Goal: Task Accomplishment & Management: Complete application form

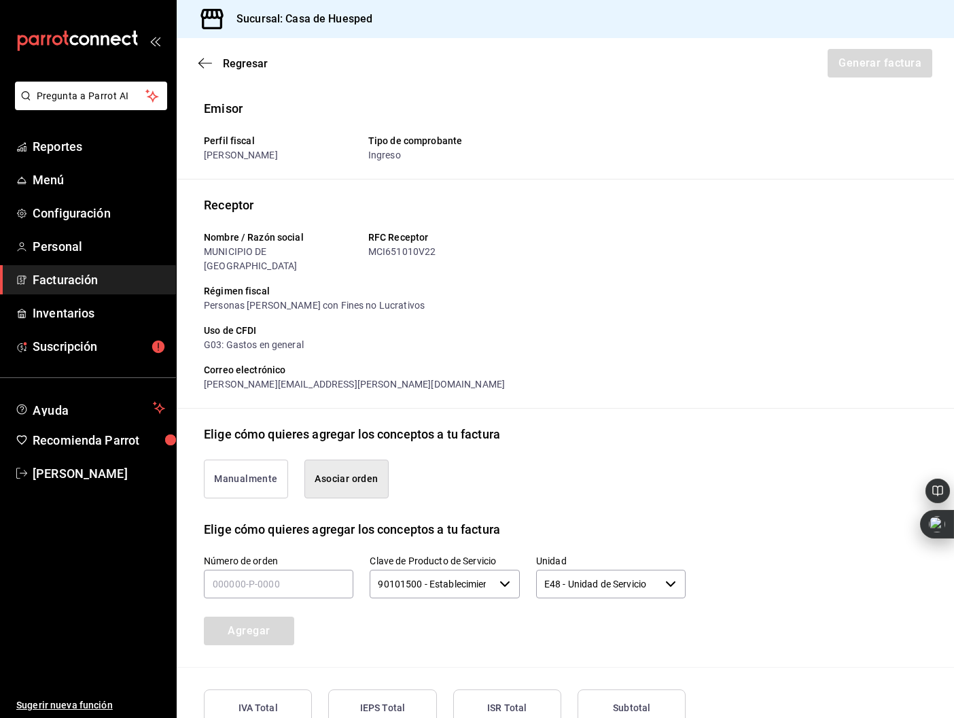
scroll to position [166, 0]
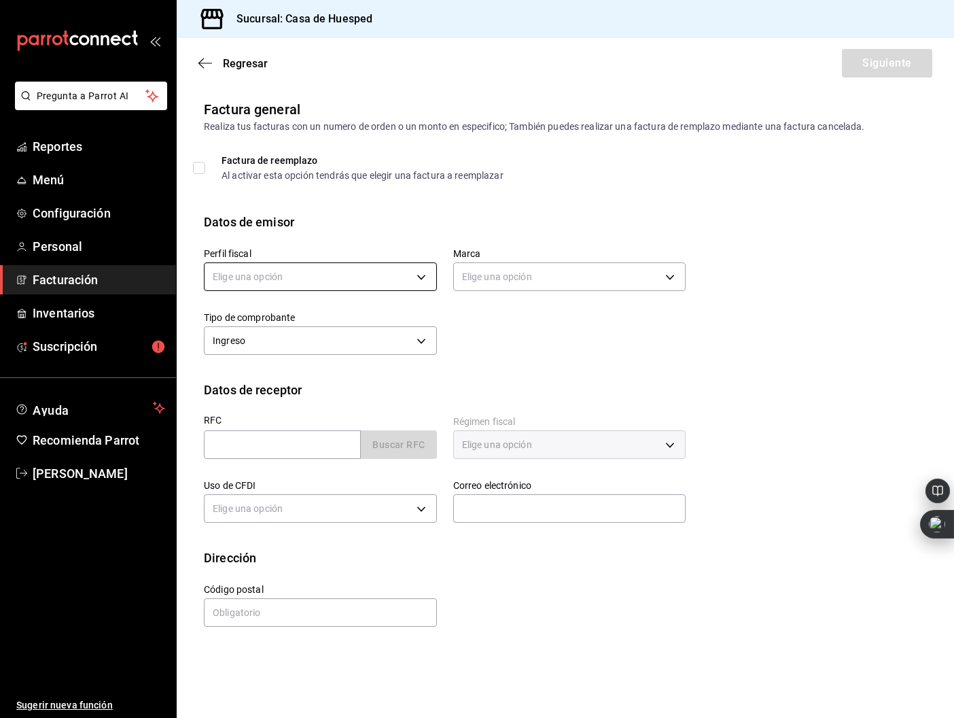
click at [220, 273] on body "Pregunta a Parrot AI Reportes Menú Configuración Personal Facturación Inventari…" at bounding box center [477, 359] width 954 height 718
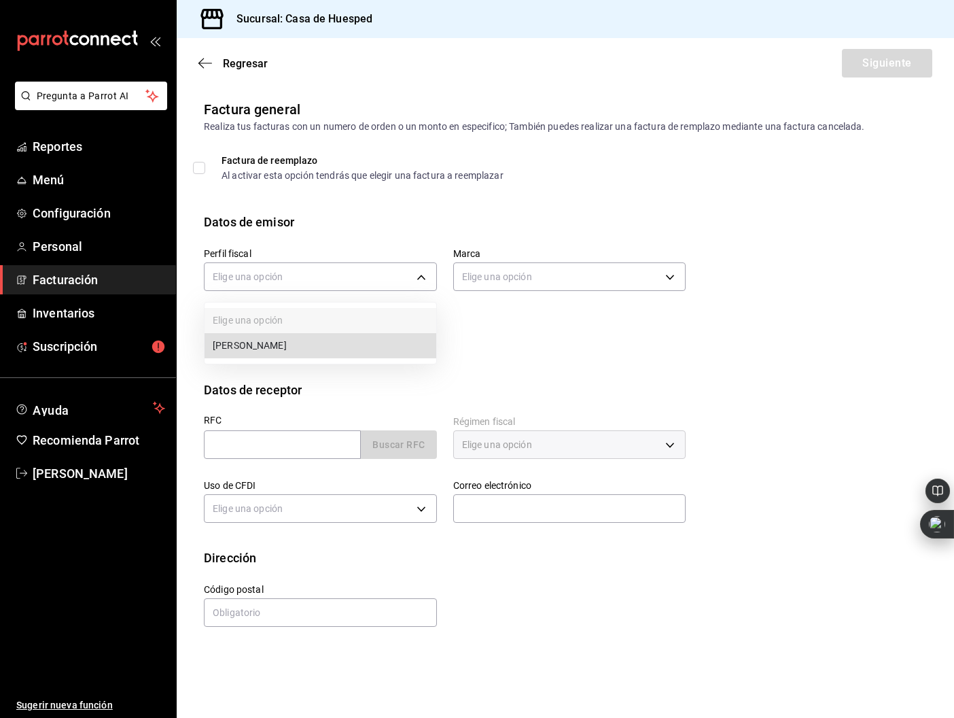
click at [293, 353] on li "[PERSON_NAME]" at bounding box center [321, 345] width 232 height 25
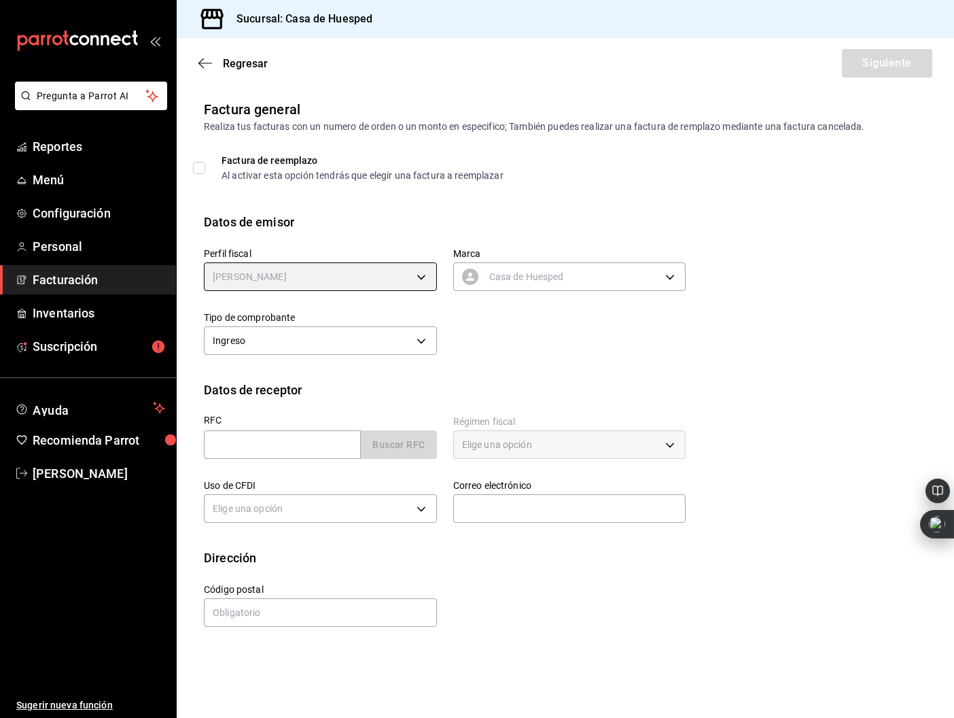
type input "5d0b8355-84ed-4ab5-8527-503e61b883e5"
type input "c16ab1b5-fb54-44a6-bdad-467be9a867be"
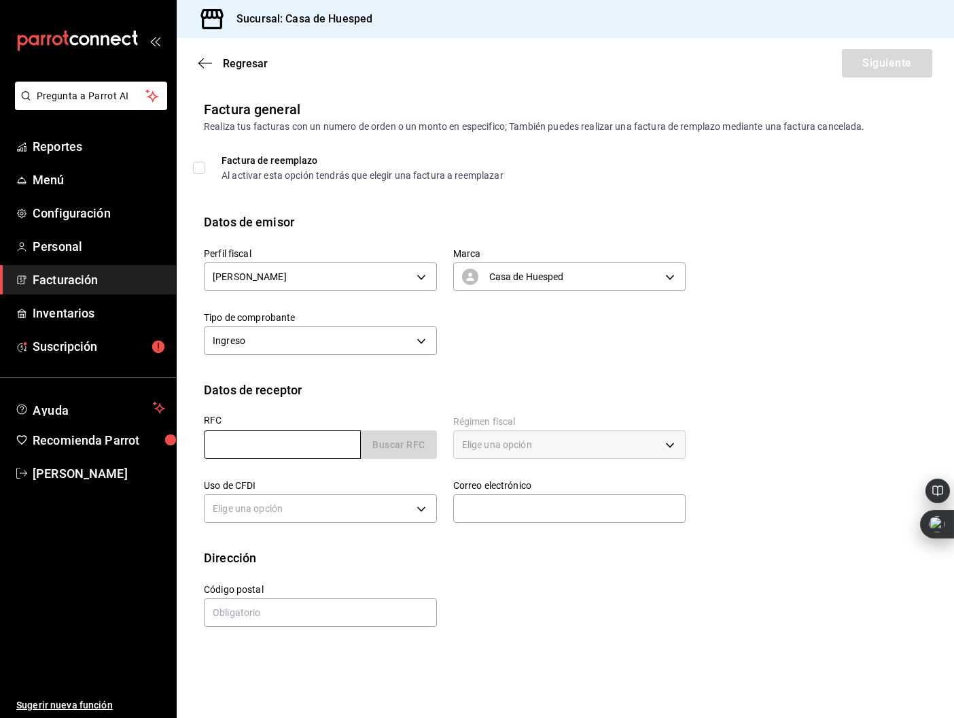
click at [281, 446] on input "text" at bounding box center [282, 444] width 157 height 29
paste input "MCI651010V22"
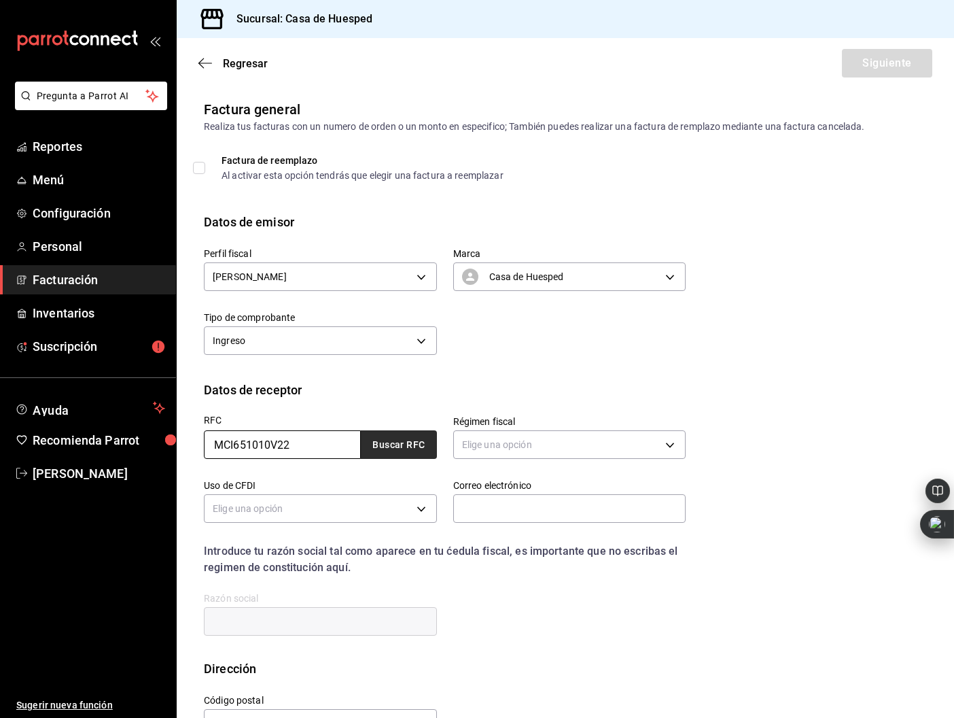
type input "MCI651010V22"
click at [369, 449] on button "Buscar RFC" at bounding box center [399, 444] width 76 height 29
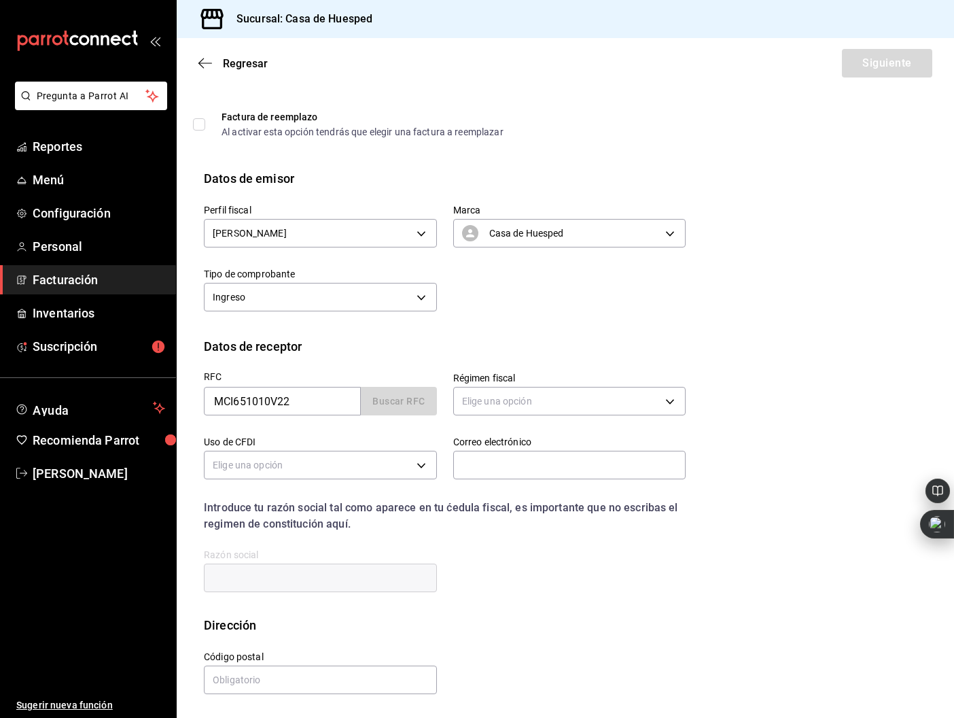
type input "603"
type input "G03"
type input "[PERSON_NAME][EMAIL_ADDRESS][PERSON_NAME][DOMAIN_NAME]"
type input "31000"
type input "MUNICIPIO DE [GEOGRAPHIC_DATA]"
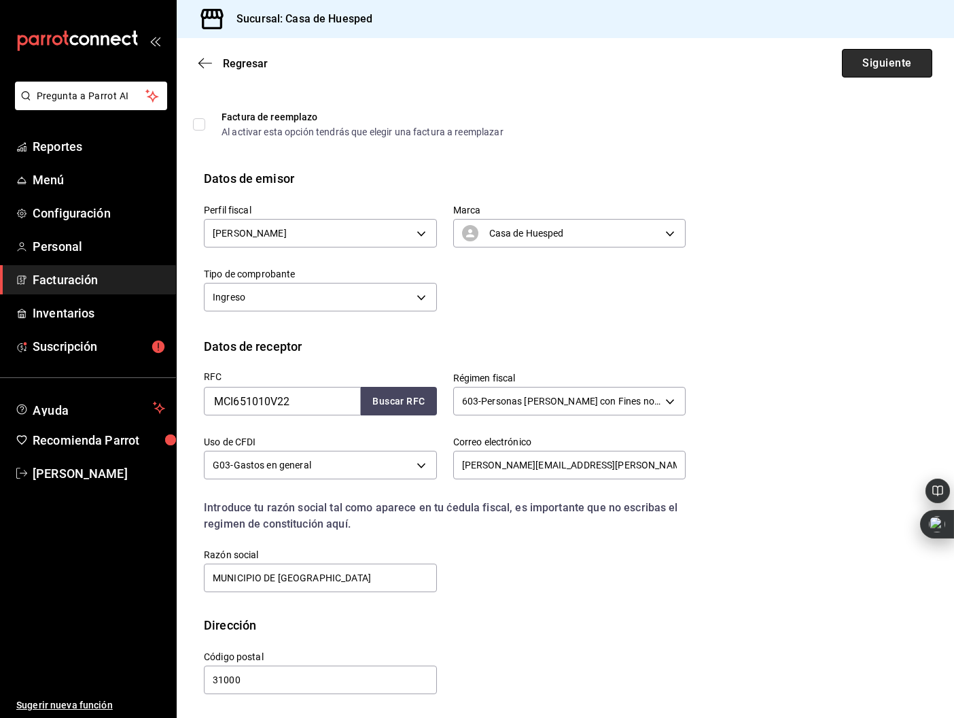
click at [891, 69] on button "Siguiente" at bounding box center [887, 63] width 90 height 29
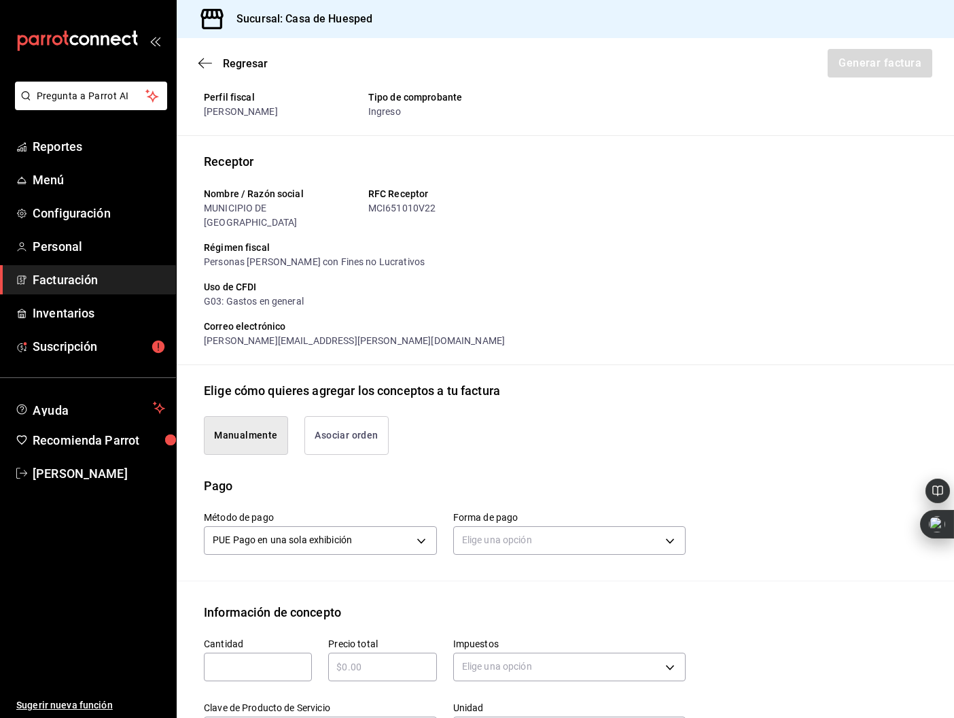
drag, startPoint x: 351, startPoint y: 411, endPoint x: 337, endPoint y: 427, distance: 21.2
click at [351, 416] on button "Asociar orden" at bounding box center [346, 435] width 84 height 39
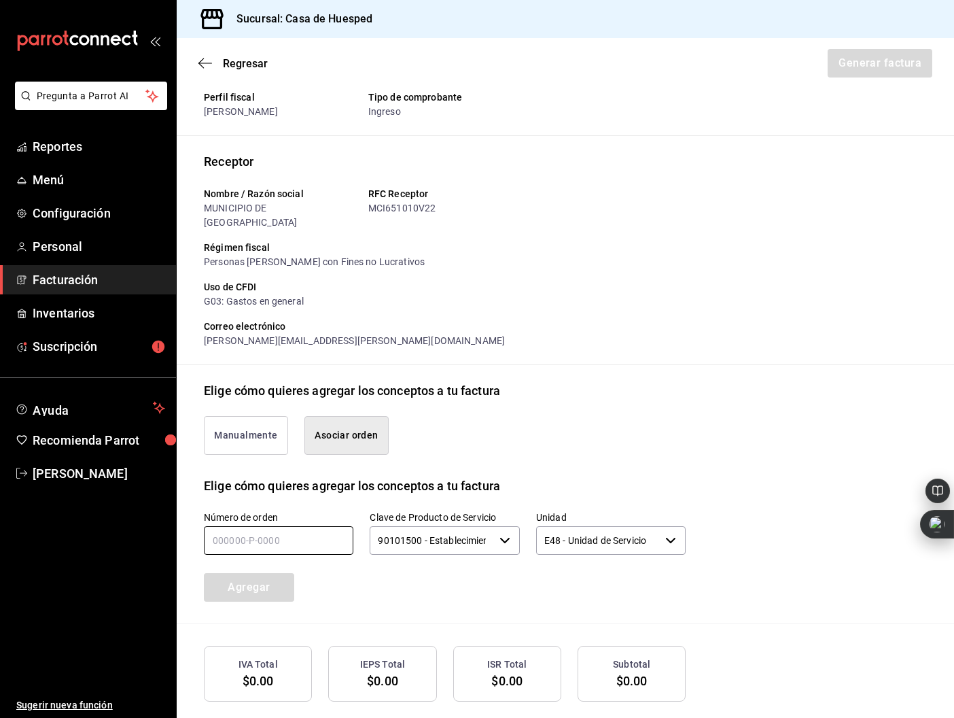
click at [219, 532] on input "text" at bounding box center [278, 540] width 149 height 29
type input "120925-p-0036"
click at [247, 573] on button "Agregar" at bounding box center [249, 587] width 90 height 29
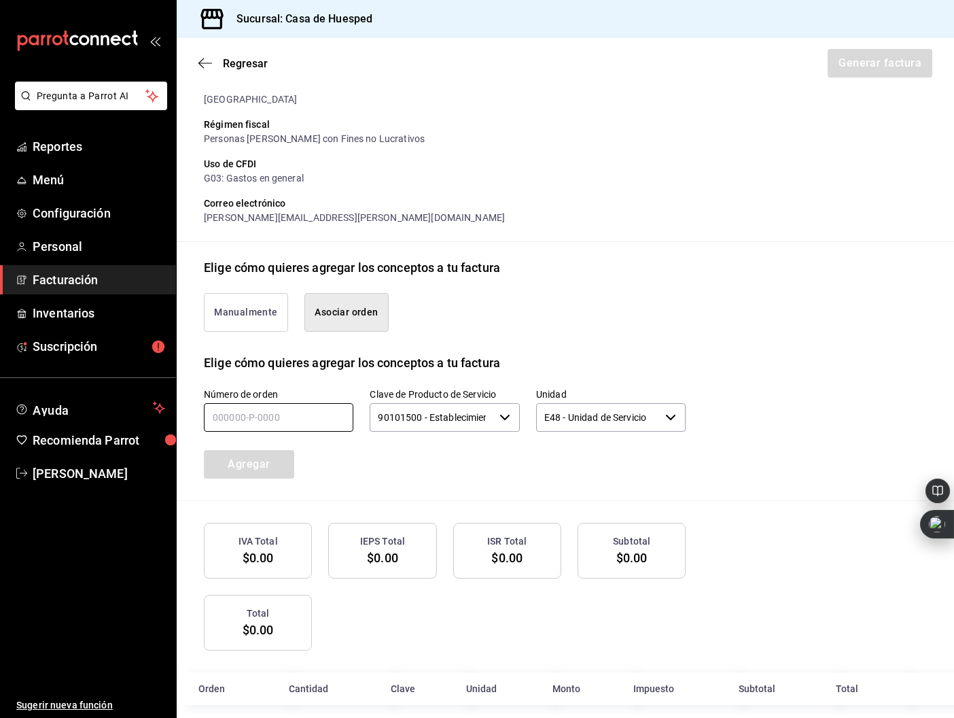
click at [226, 404] on input "text" at bounding box center [278, 417] width 149 height 29
type input "120925-p-0036"
click at [243, 450] on button "Agregar" at bounding box center [249, 464] width 90 height 29
click at [253, 403] on input "text" at bounding box center [278, 417] width 149 height 29
type input "120925-p-0036"
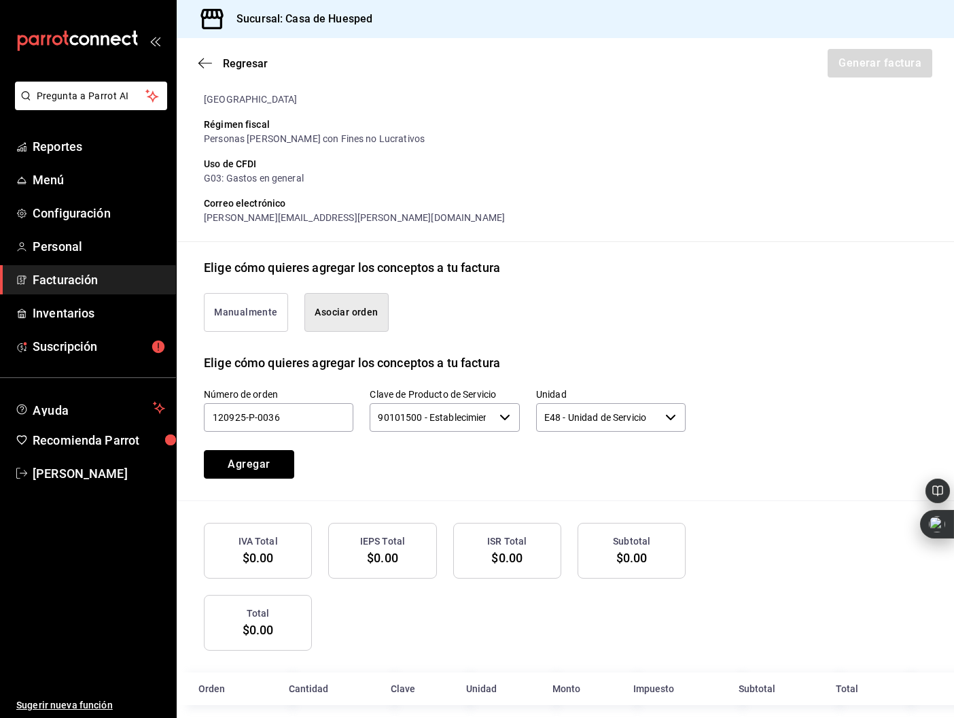
click at [279, 454] on button "Agregar" at bounding box center [249, 464] width 90 height 29
click at [197, 59] on div "Regresar Generar factura" at bounding box center [565, 63] width 777 height 50
click at [207, 62] on icon "button" at bounding box center [205, 63] width 14 height 12
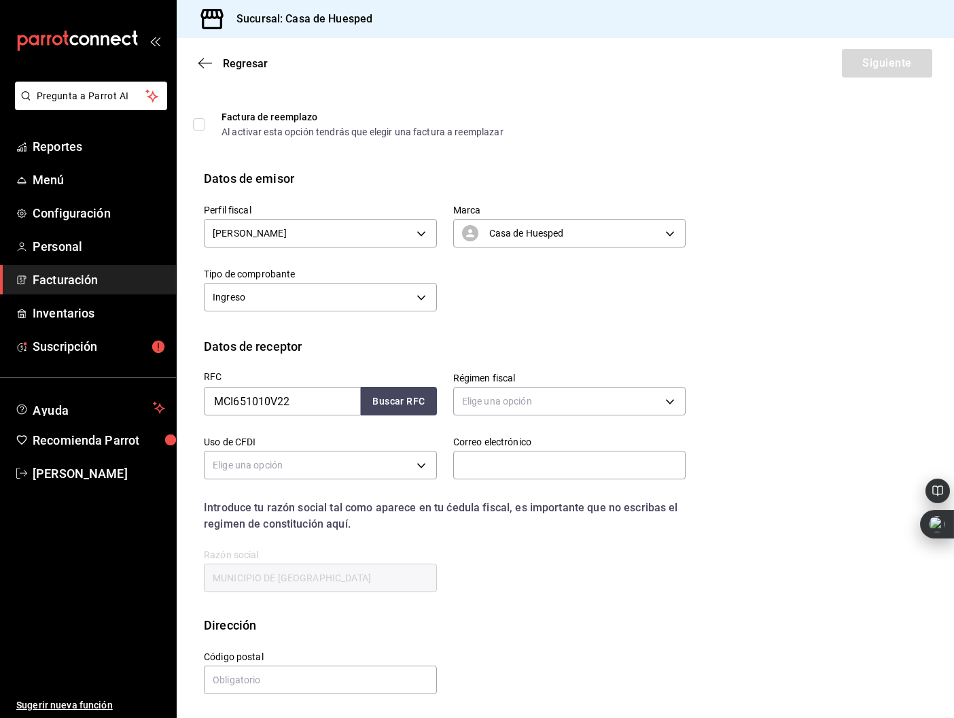
scroll to position [0, 0]
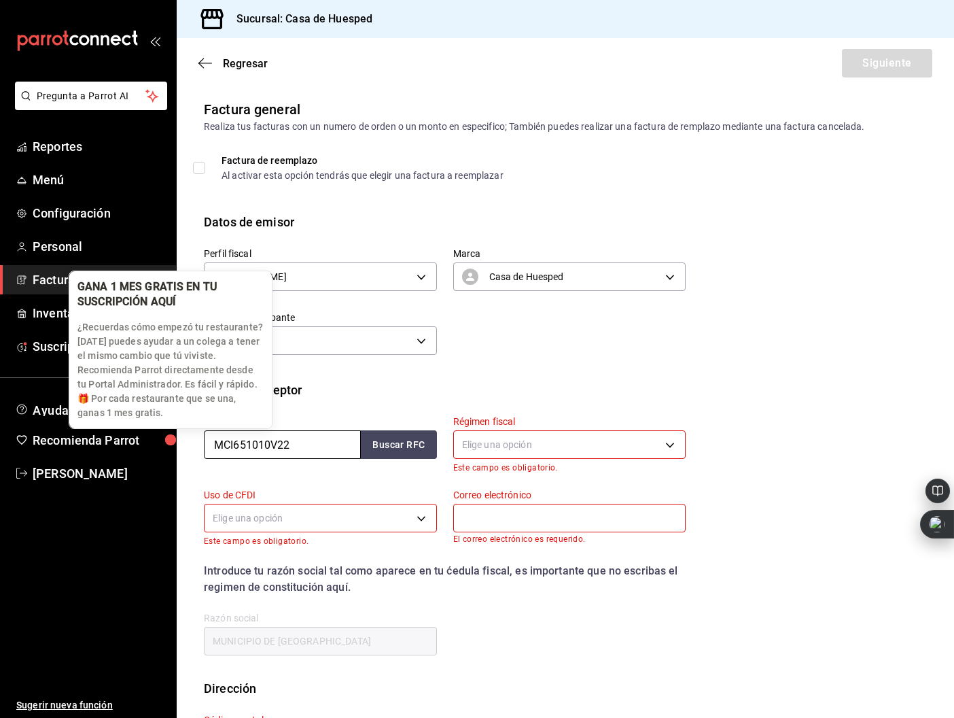
drag, startPoint x: 298, startPoint y: 444, endPoint x: 166, endPoint y: 444, distance: 131.1
click at [166, 444] on body "Pregunta a Parrot AI Reportes Menú Configuración Personal Facturación Inventari…" at bounding box center [477, 359] width 954 height 718
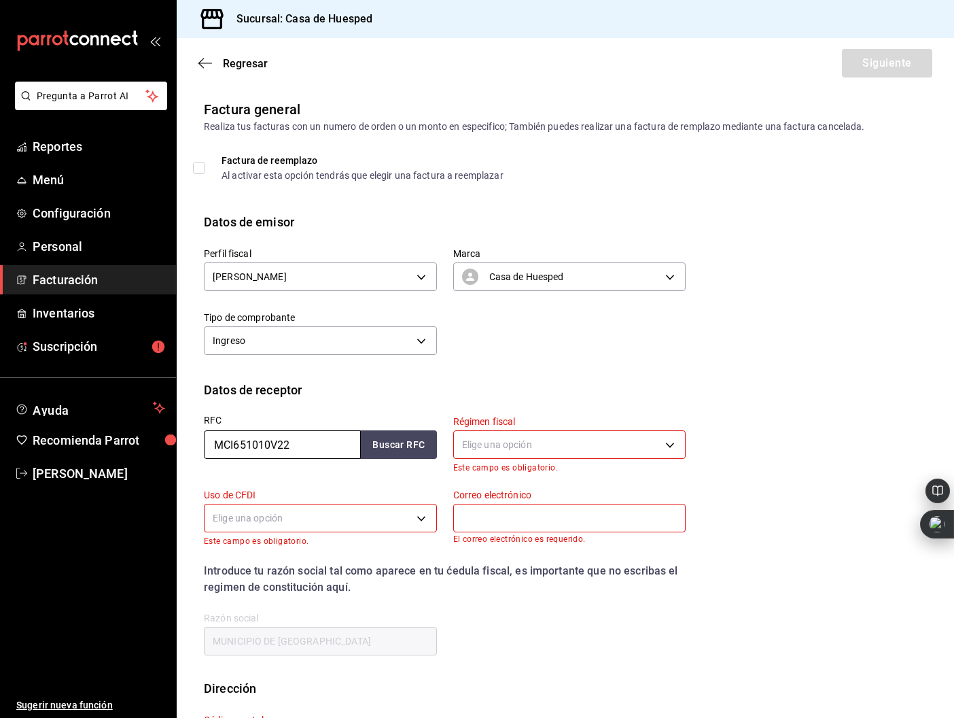
paste input "AUMM880214AX1"
type input "AUMM880214AX1"
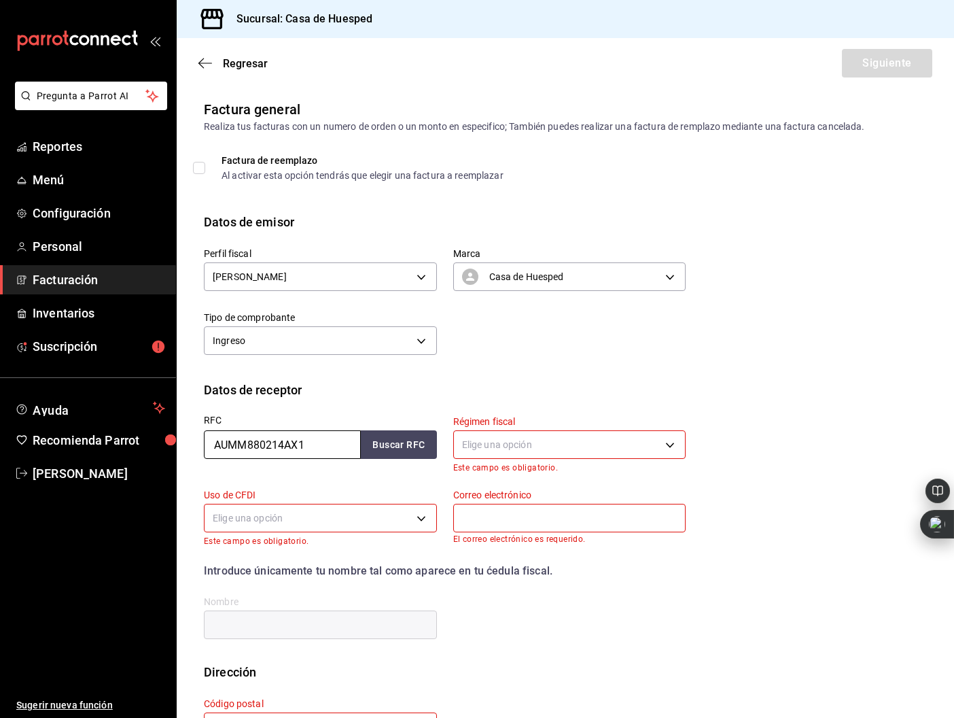
type input "AUMM880214AX1"
click at [446, 438] on div "Régimen fiscal Elige una opción Este campo es obligatorio." at bounding box center [561, 435] width 249 height 73
click at [427, 444] on button "Buscar RFC" at bounding box center [399, 444] width 76 height 29
click at [490, 448] on body "Pregunta a Parrot AI Reportes Menú Configuración Personal Facturación Inventari…" at bounding box center [477, 359] width 954 height 718
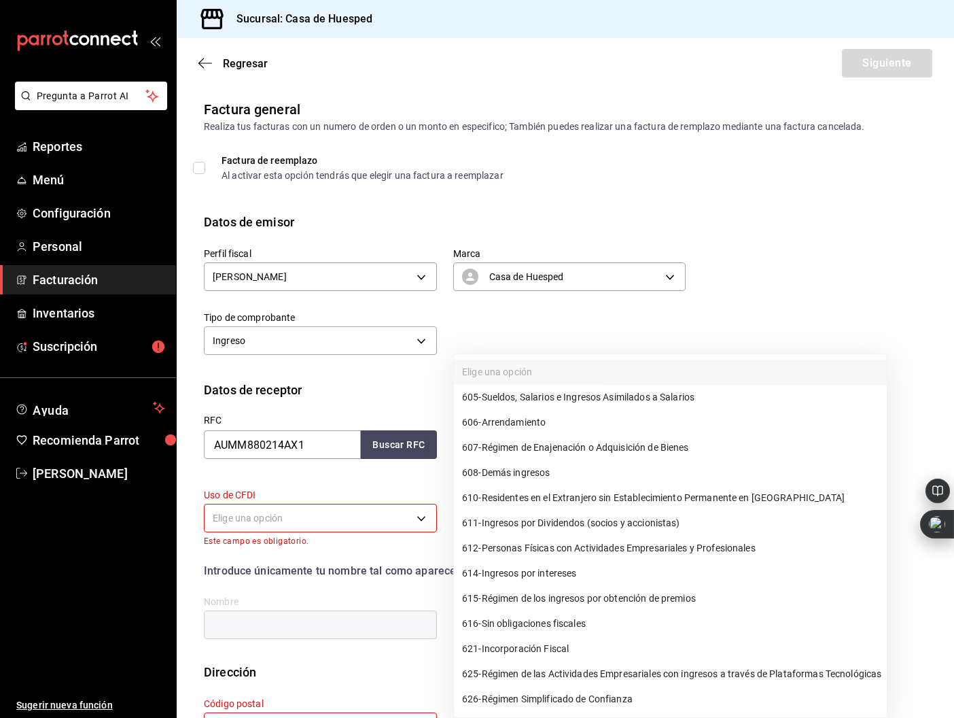
click at [593, 698] on span "626 - Régimen Simplificado de Confianza" at bounding box center [547, 699] width 171 height 14
type input "626"
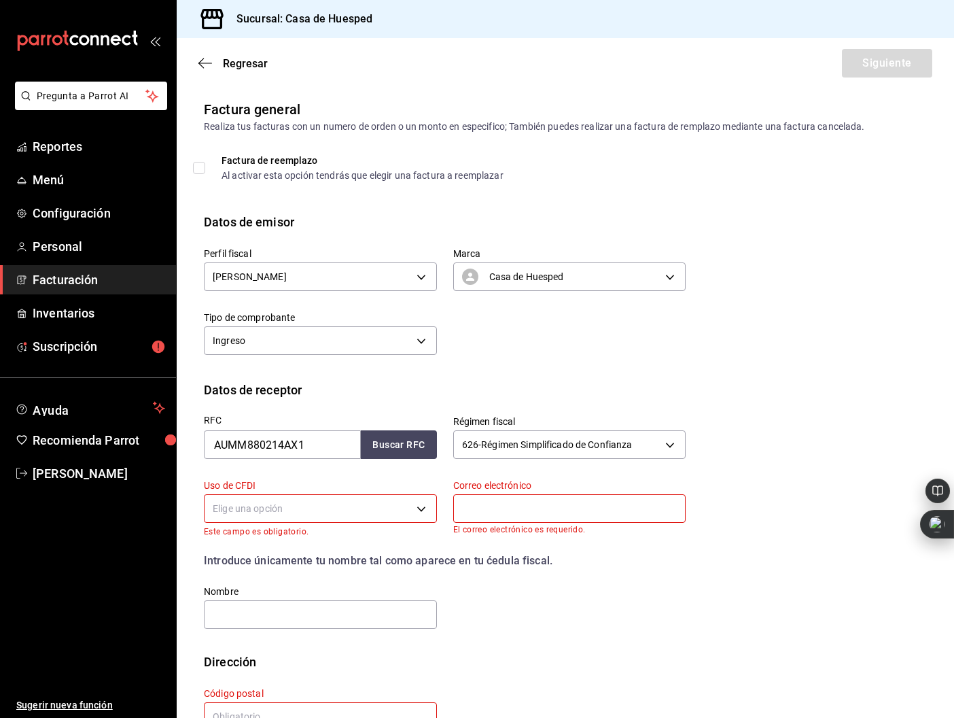
click at [325, 505] on body "Pregunta a Parrot AI Reportes Menú Configuración Personal Facturación Inventari…" at bounding box center [477, 359] width 954 height 718
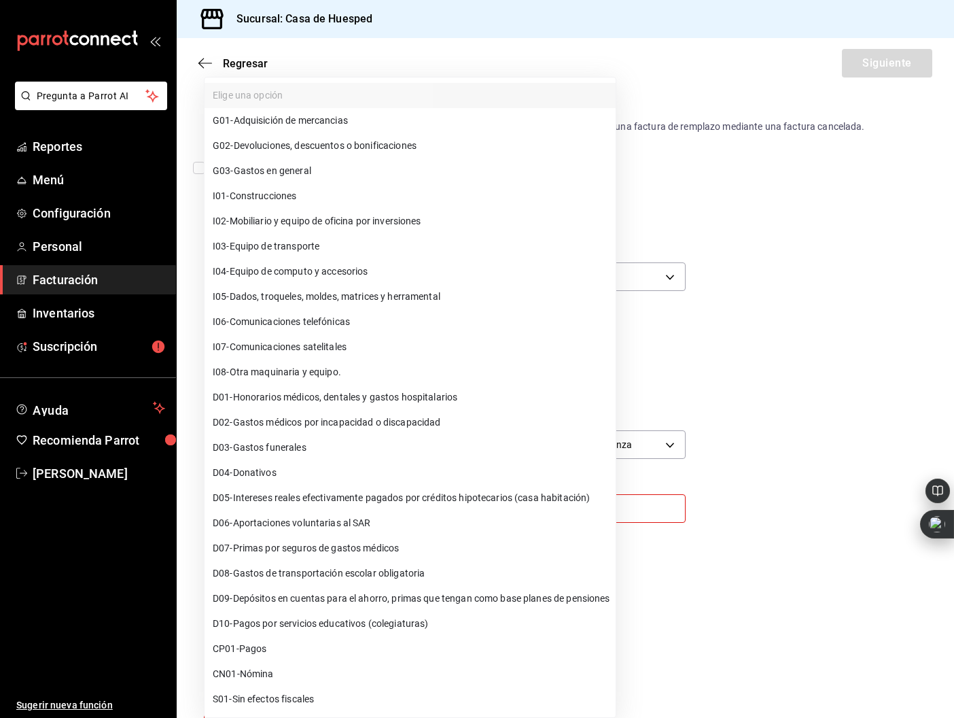
drag, startPoint x: 332, startPoint y: 169, endPoint x: 230, endPoint y: 188, distance: 103.8
click at [332, 169] on li "G03 - Gastos en general" at bounding box center [410, 170] width 411 height 25
type input "G03"
